Goal: Task Accomplishment & Management: Use online tool/utility

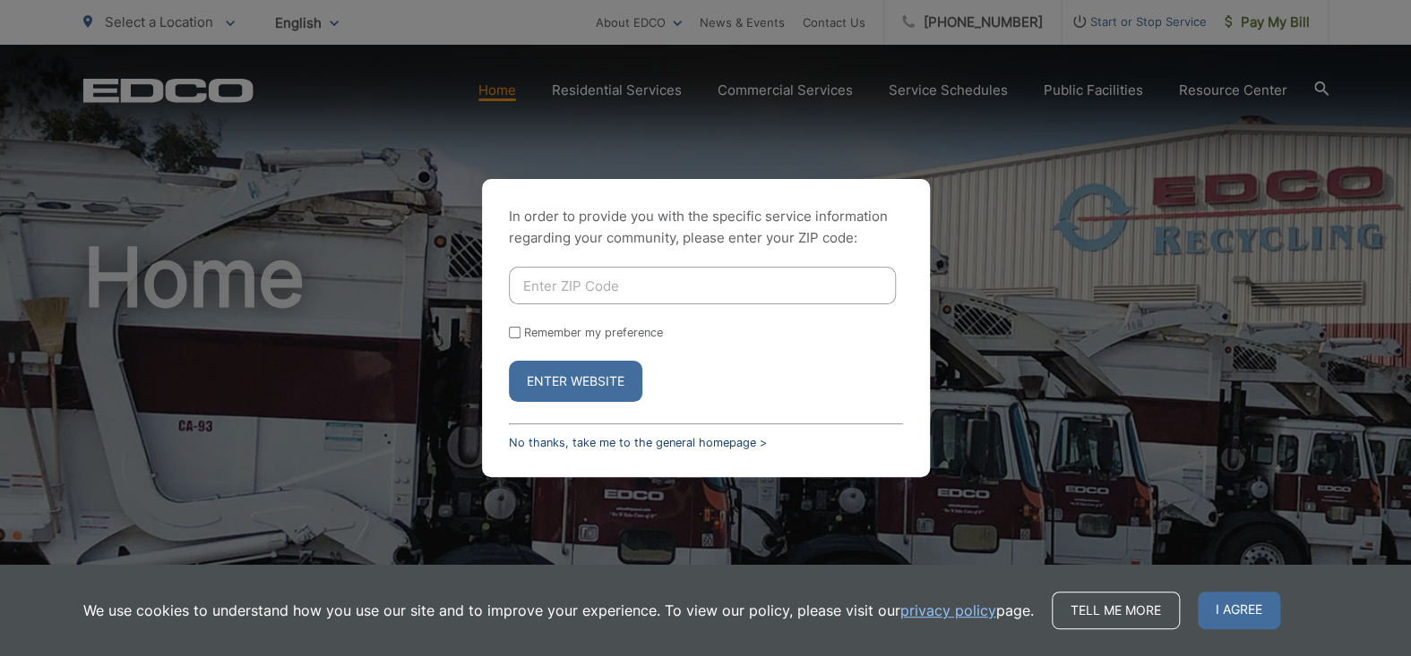
click at [531, 441] on link "No thanks, take me to the general homepage >" at bounding box center [638, 442] width 258 height 13
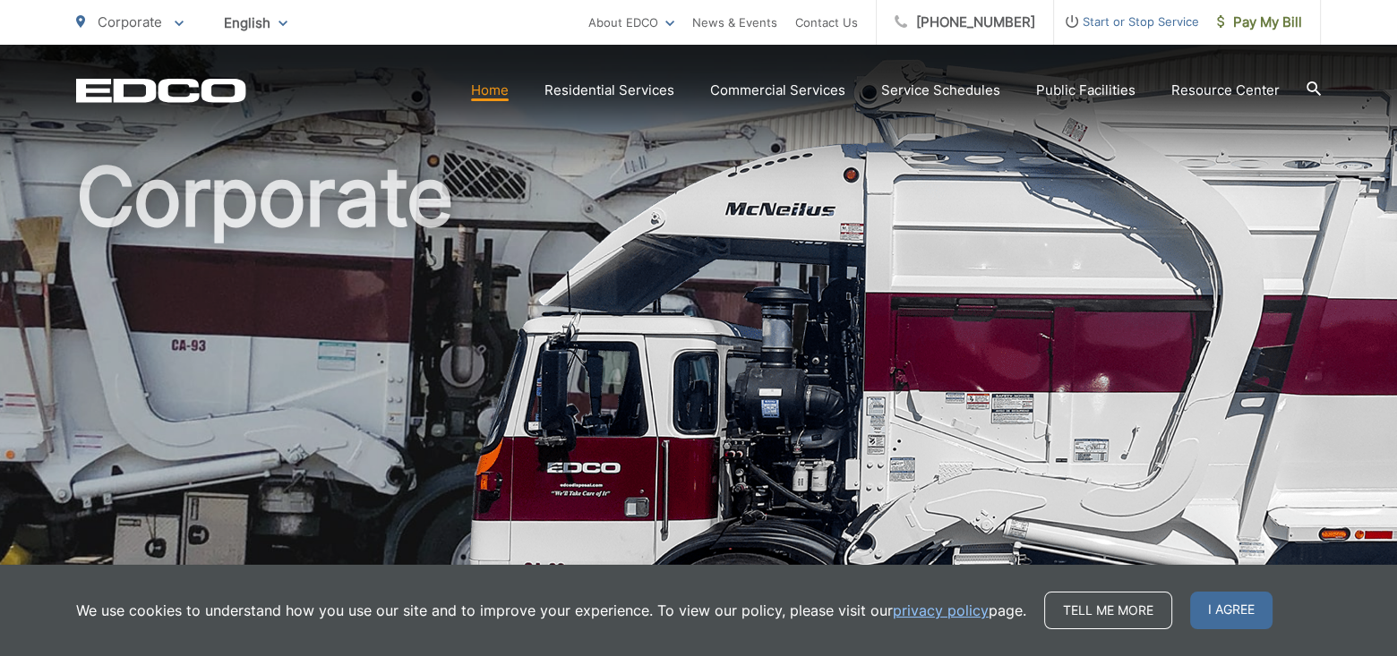
scroll to position [179, 0]
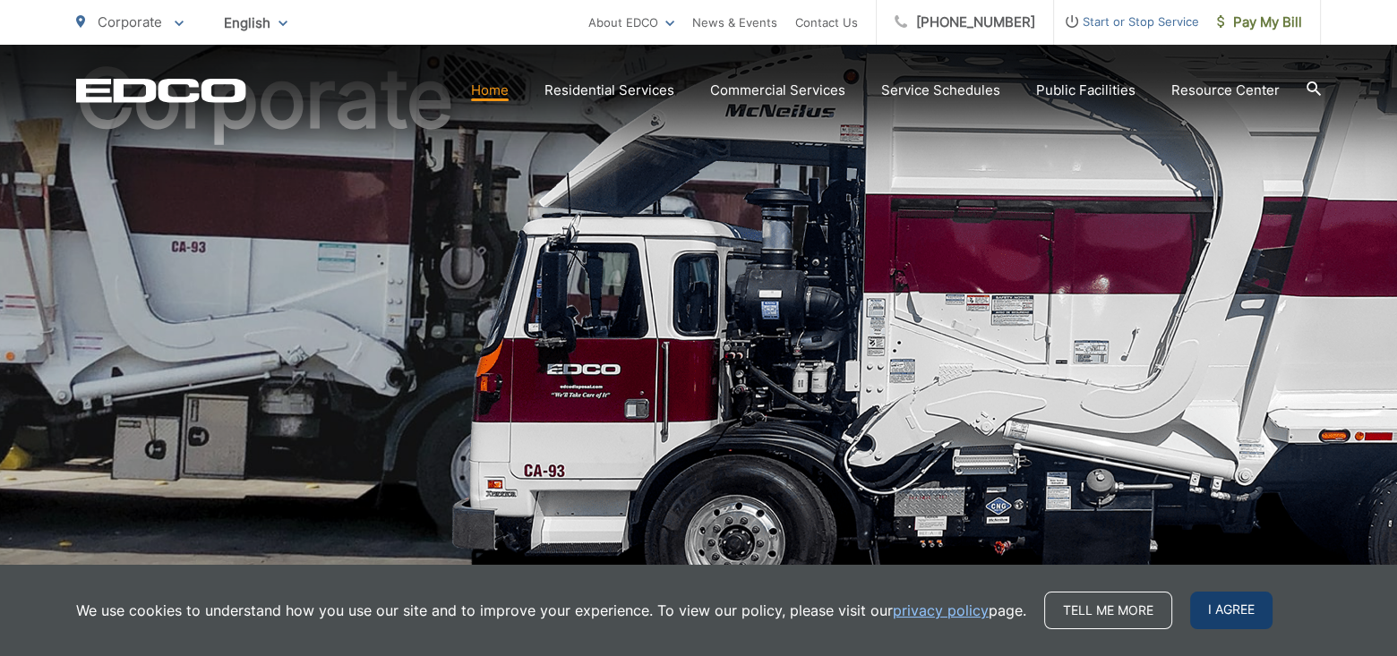
click at [1217, 608] on span "I agree" at bounding box center [1231, 611] width 82 height 38
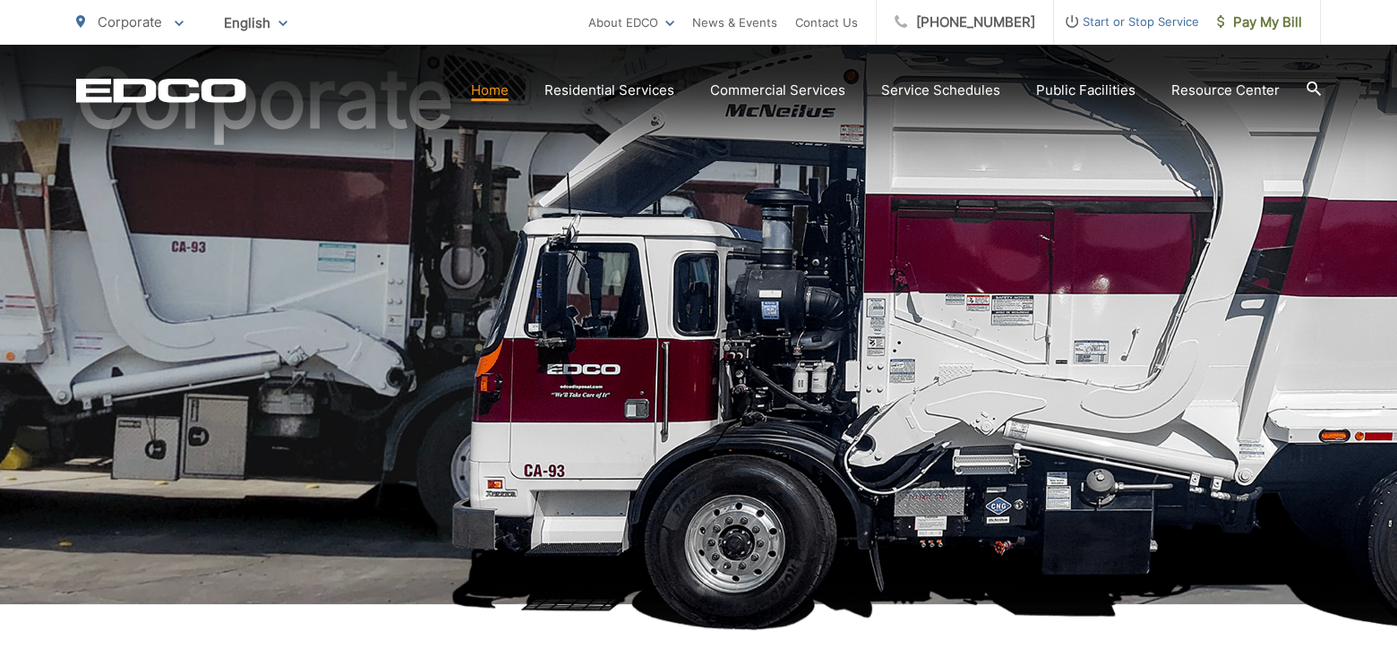
drag, startPoint x: 1217, startPoint y: 608, endPoint x: 1062, endPoint y: 501, distance: 188.6
click at [1213, 594] on h1 "Corporate" at bounding box center [698, 337] width 1245 height 567
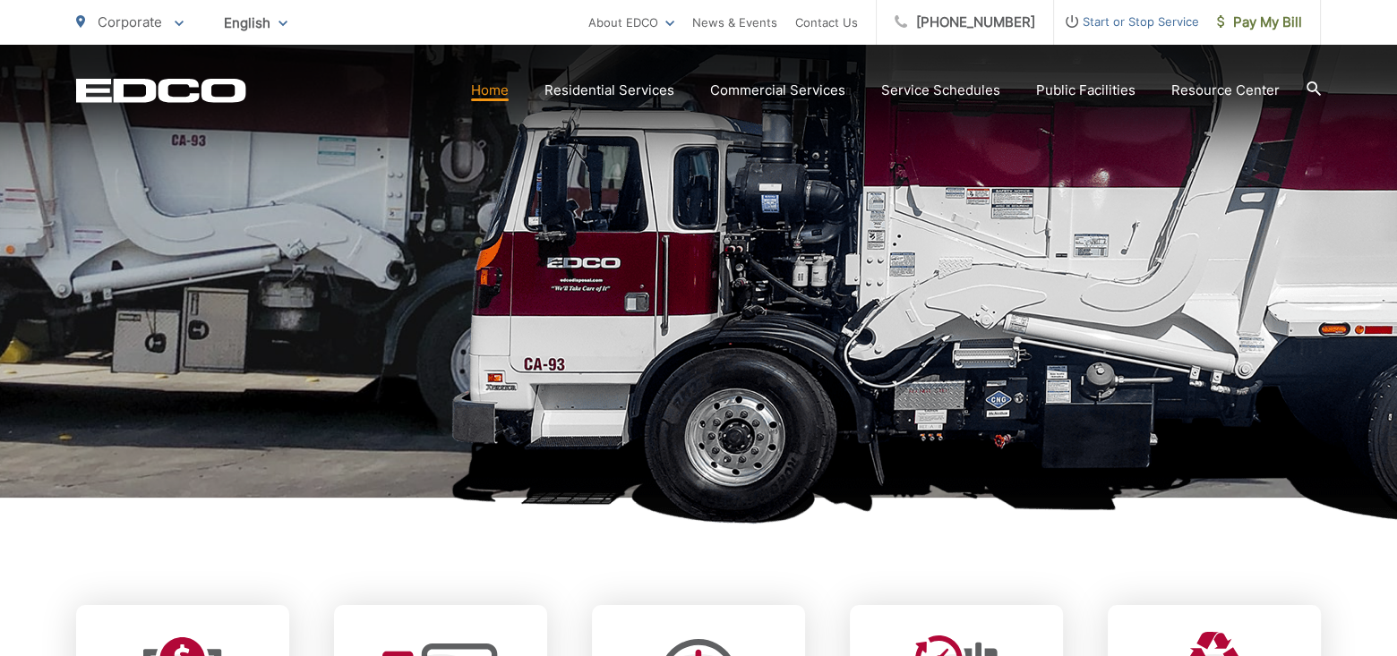
scroll to position [448, 0]
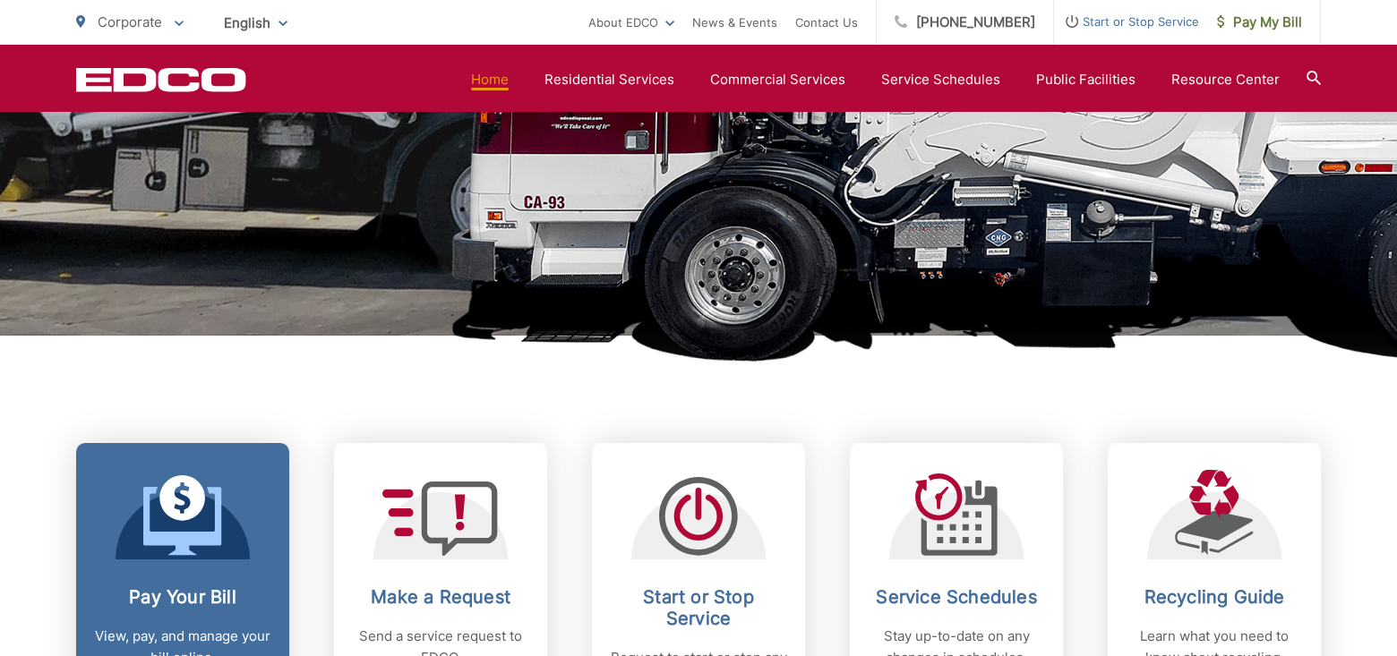
click at [122, 548] on div at bounding box center [183, 515] width 134 height 90
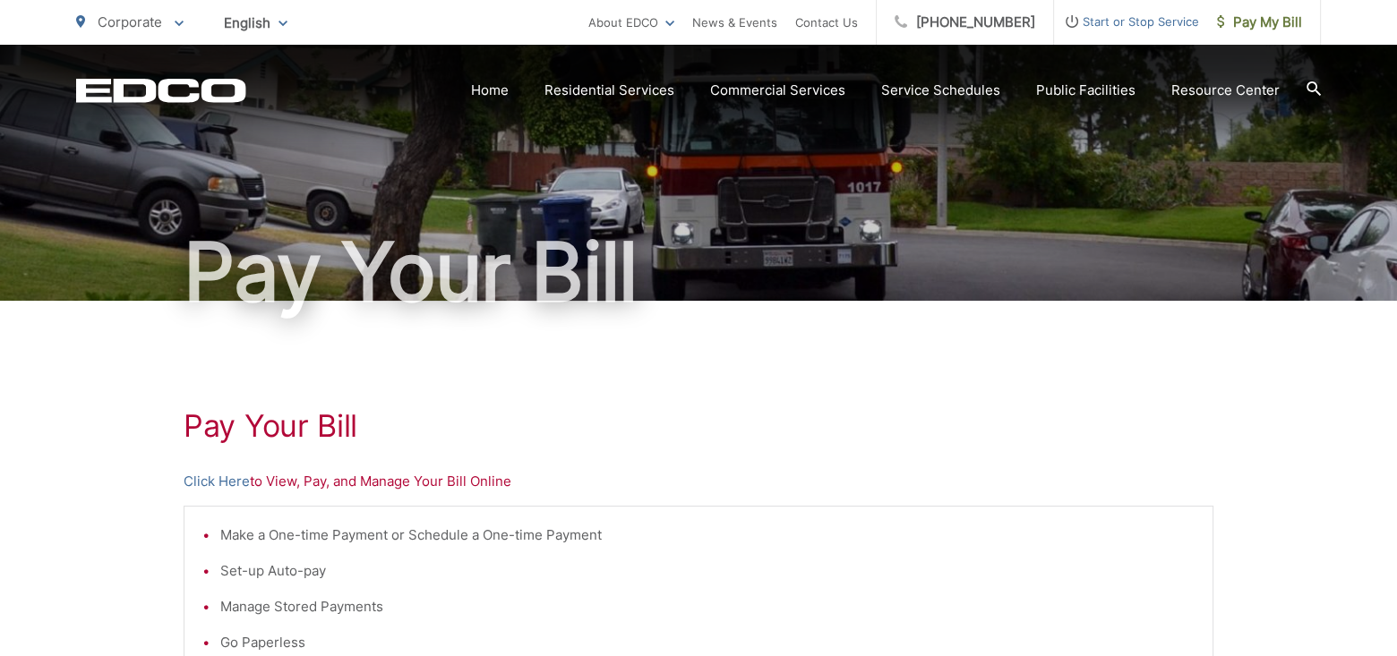
scroll to position [90, 0]
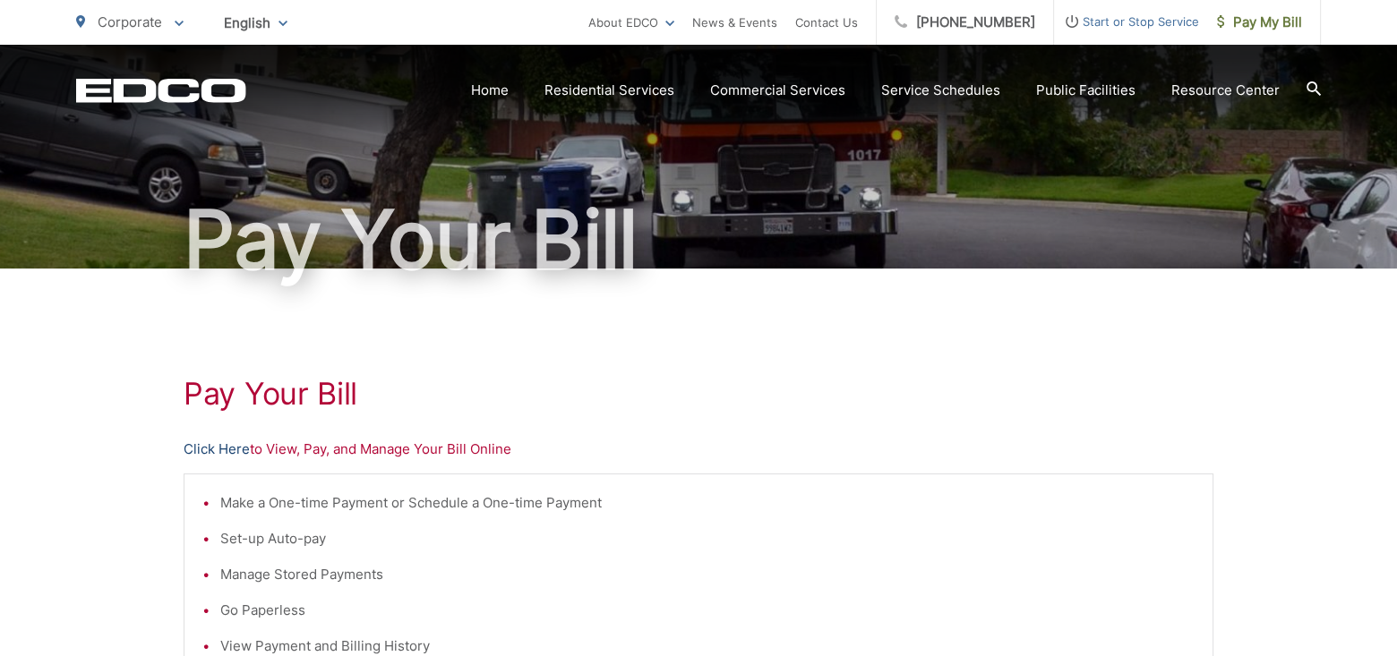
click at [224, 443] on link "Click Here" at bounding box center [217, 449] width 66 height 21
